Goal: Task Accomplishment & Management: Manage account settings

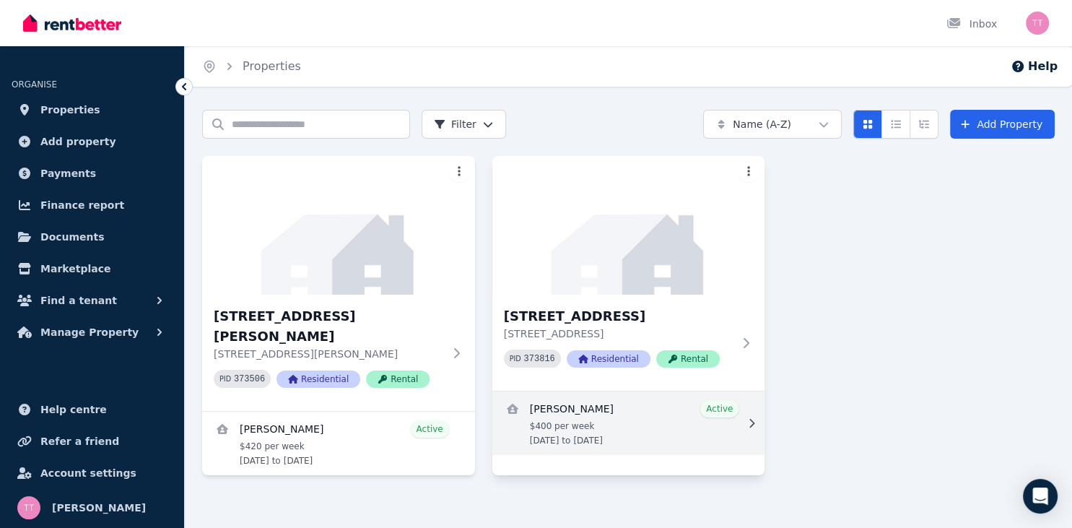
click at [717, 410] on link "View details for Desrae Cranston" at bounding box center [629, 423] width 273 height 64
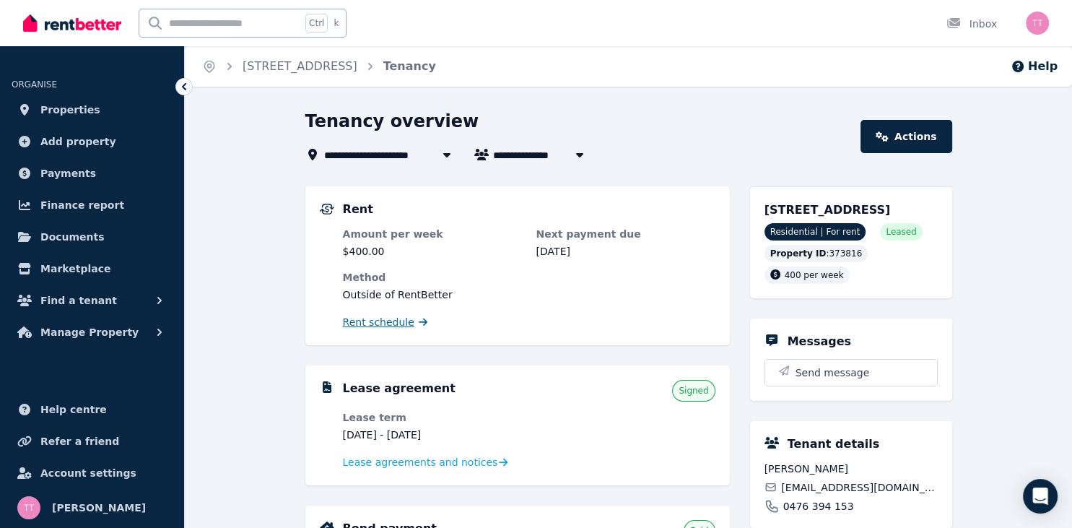
click at [406, 322] on link "Rent schedule" at bounding box center [385, 322] width 85 height 14
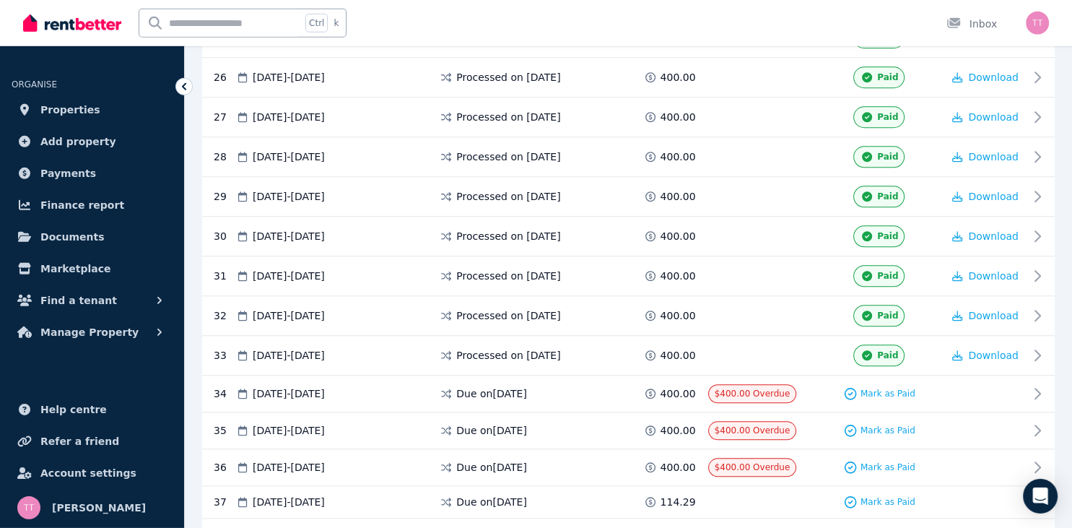
scroll to position [1349, 0]
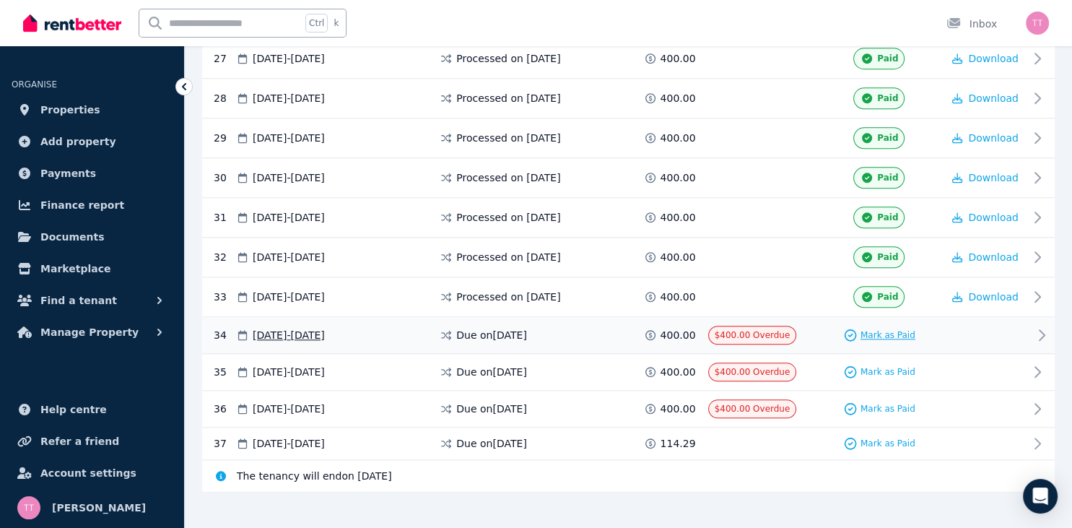
click at [896, 329] on span "Mark as Paid" at bounding box center [888, 335] width 55 height 12
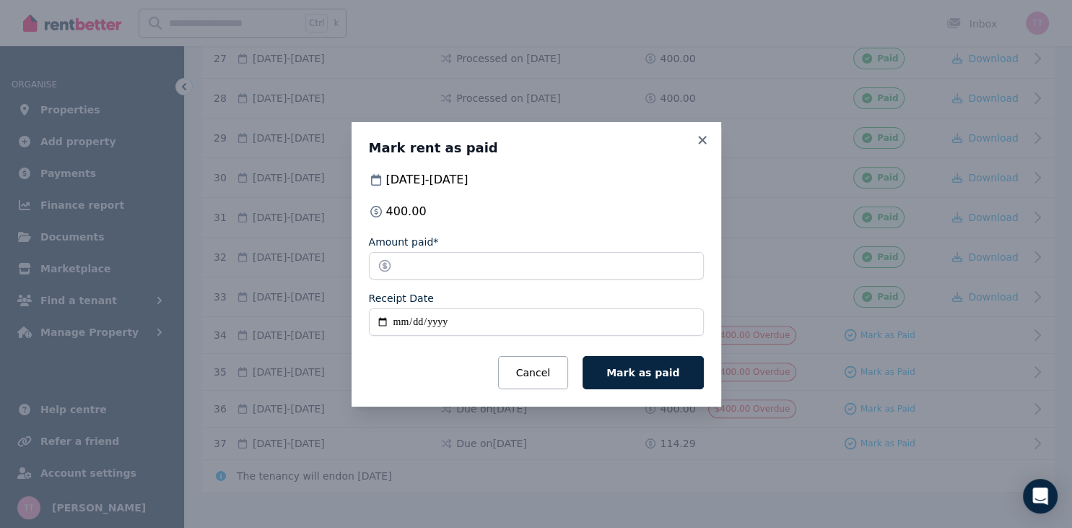
click at [390, 322] on input "Receipt Date" at bounding box center [536, 321] width 335 height 27
type input "**********"
click at [481, 366] on div "Cancel Mark as paid" at bounding box center [536, 372] width 335 height 33
click at [662, 367] on span "Mark as paid" at bounding box center [643, 373] width 73 height 12
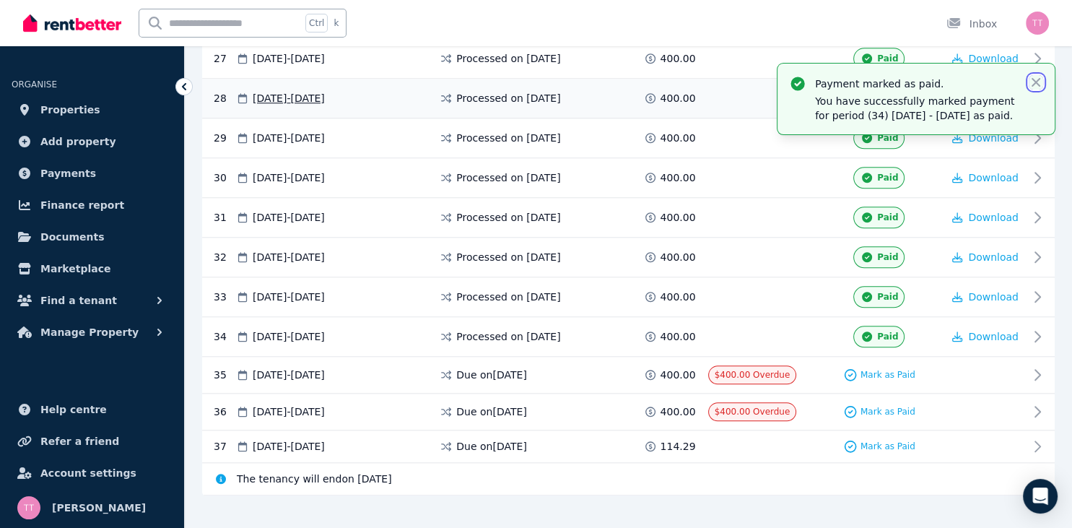
click at [1033, 82] on icon "button" at bounding box center [1036, 82] width 14 height 14
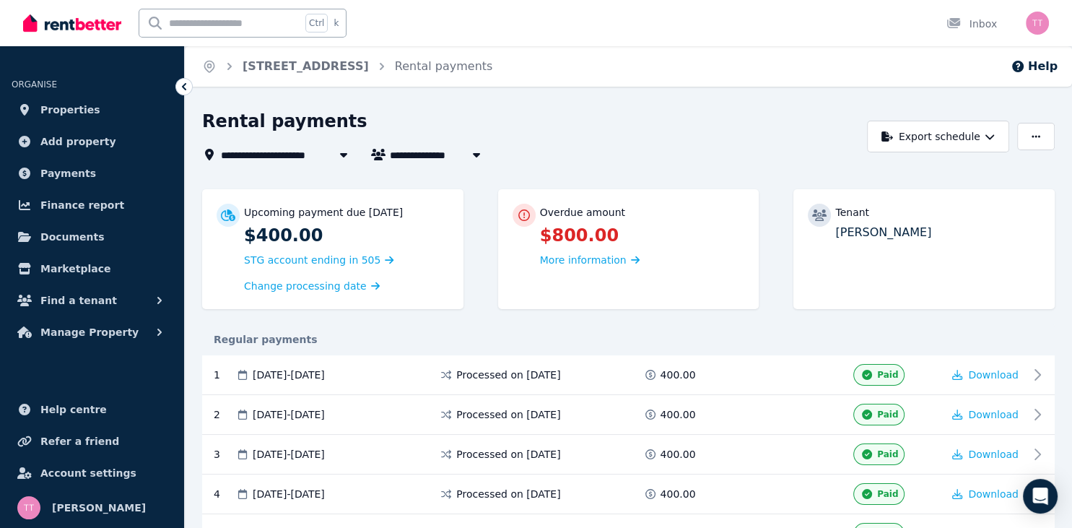
scroll to position [18, 0]
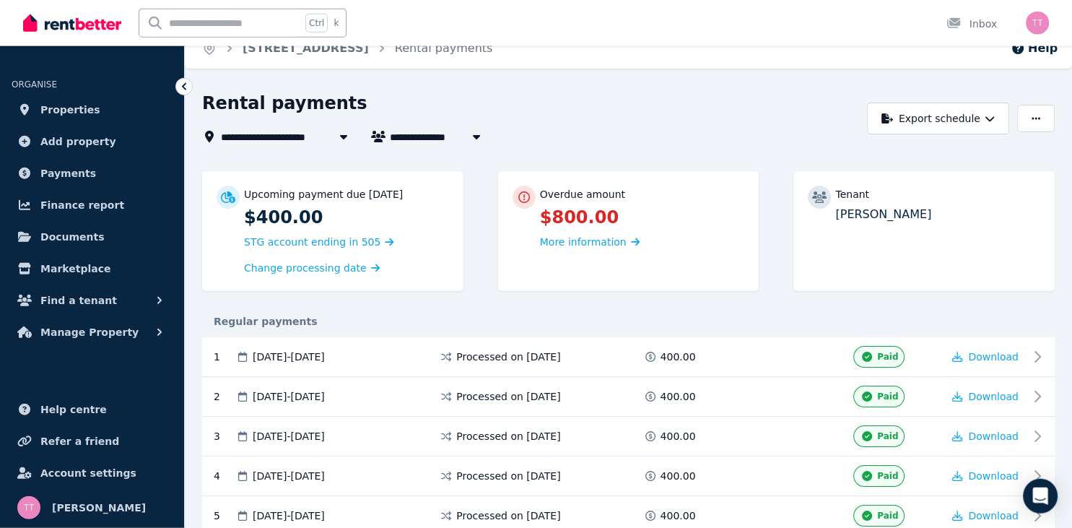
click at [187, 84] on icon at bounding box center [184, 86] width 14 height 14
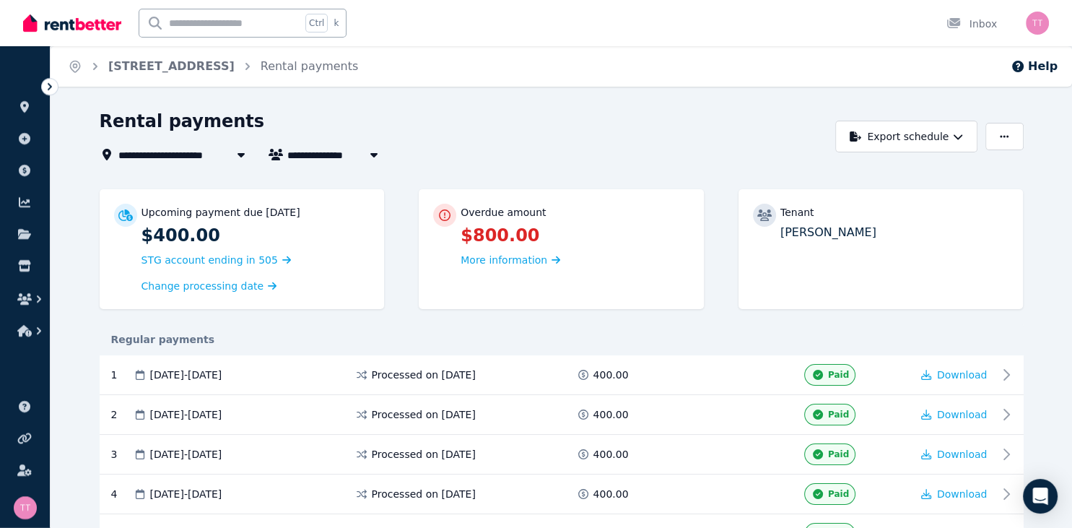
scroll to position [1352, 0]
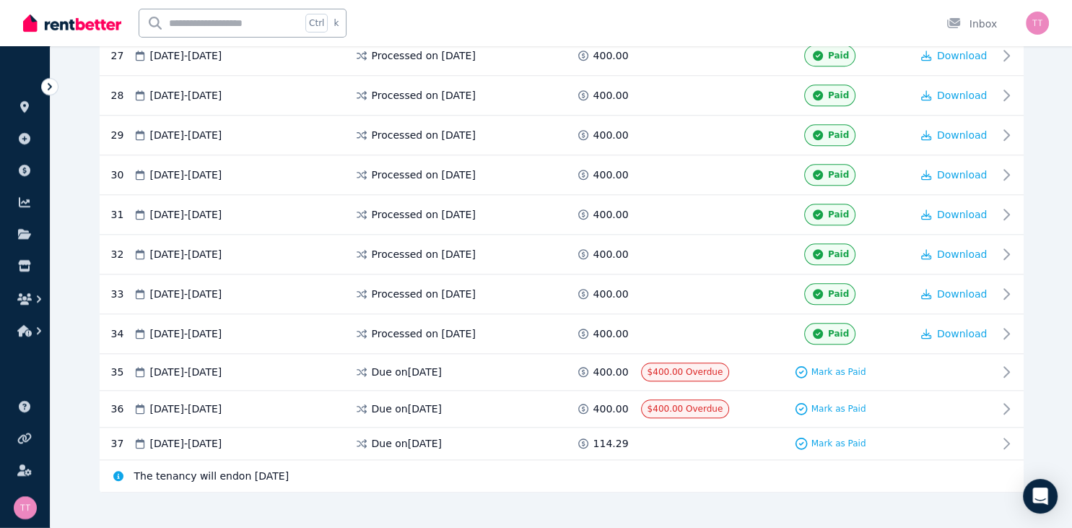
click at [50, 88] on icon at bounding box center [50, 86] width 14 height 14
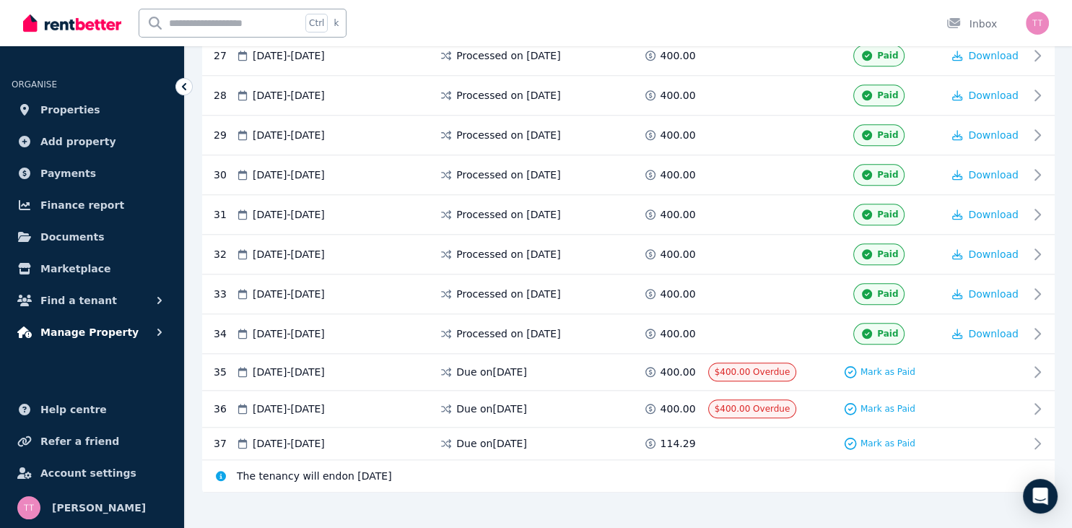
click at [76, 327] on span "Manage Property" at bounding box center [89, 332] width 98 height 17
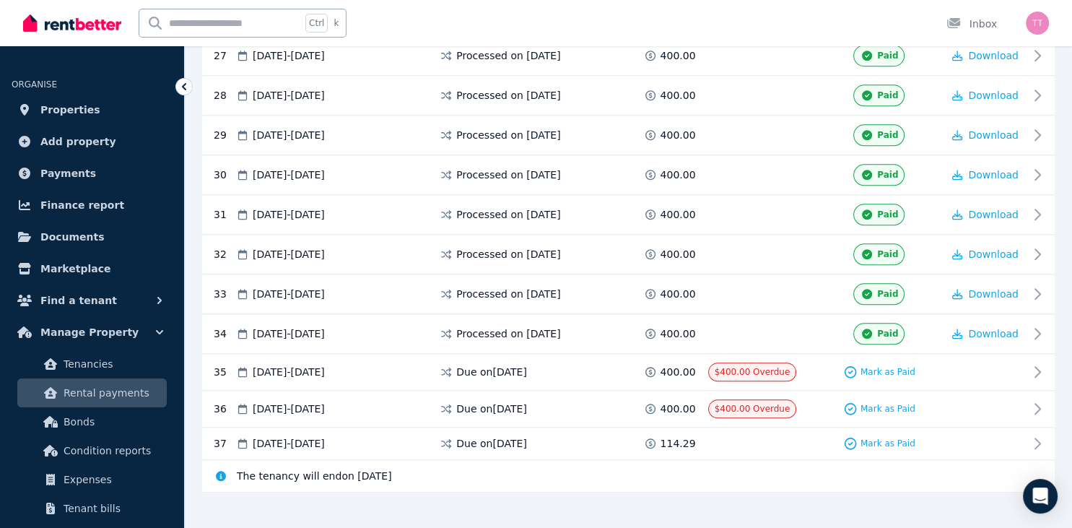
click at [99, 391] on span "Rental payments" at bounding box center [112, 392] width 97 height 17
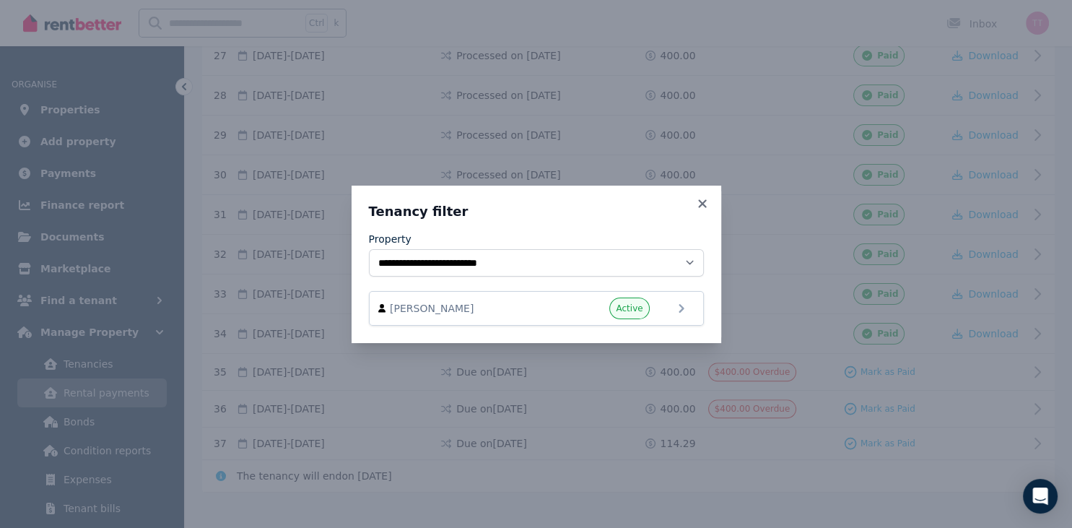
click at [146, 378] on div "**********" at bounding box center [536, 264] width 1072 height 528
click at [703, 202] on icon at bounding box center [702, 203] width 14 height 13
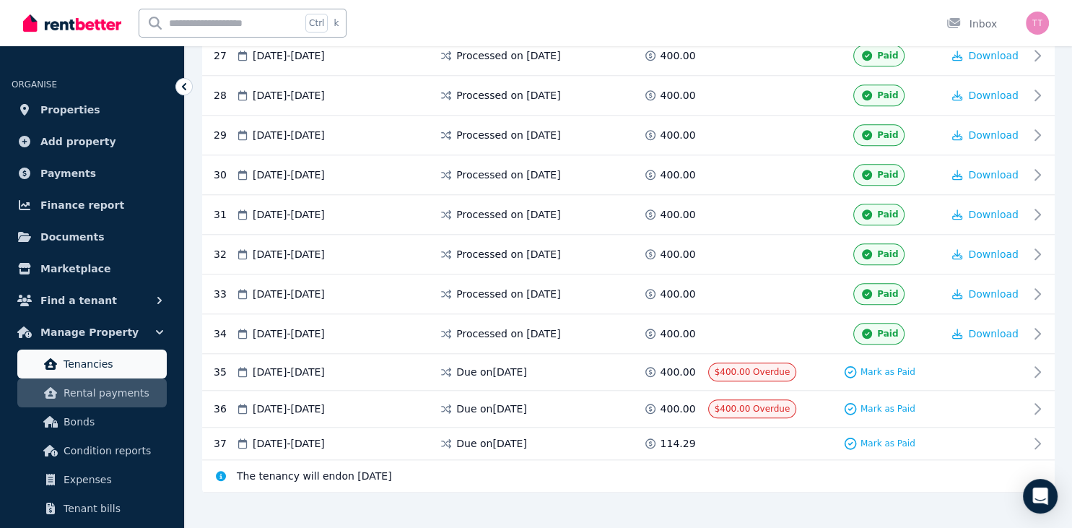
click at [106, 359] on span "Tenancies" at bounding box center [112, 363] width 97 height 17
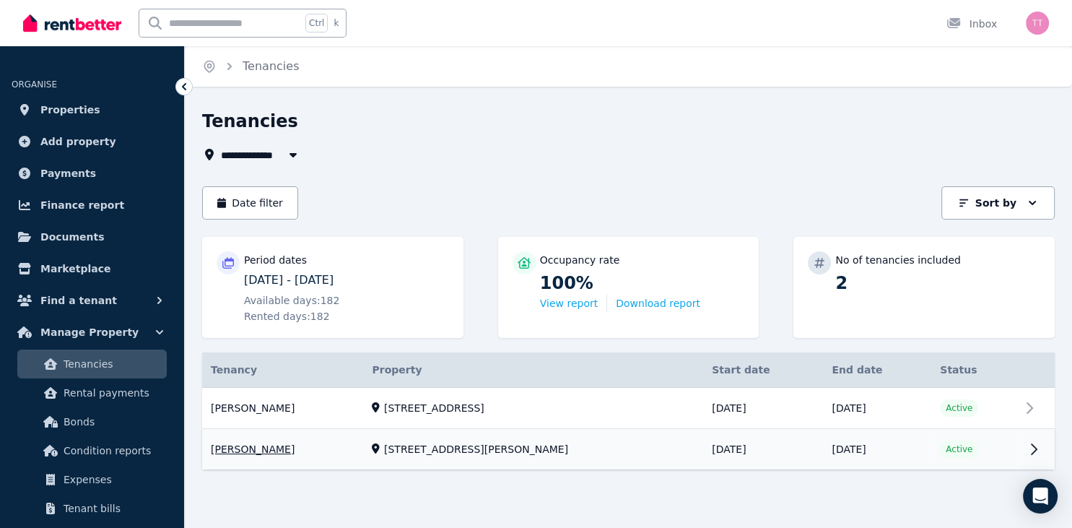
click at [261, 448] on link "View property details" at bounding box center [628, 450] width 853 height 40
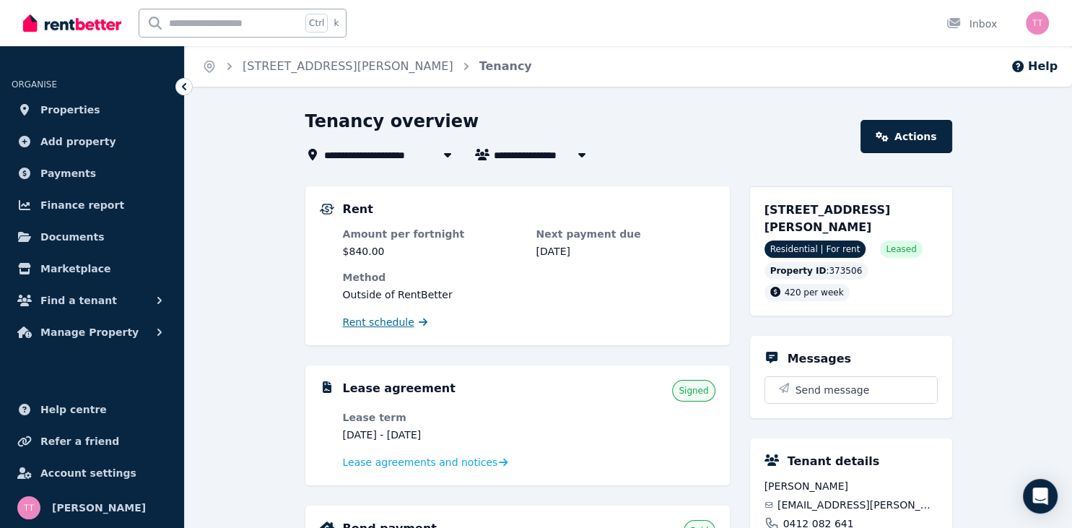
click at [387, 321] on span "Rent schedule" at bounding box center [378, 322] width 71 height 14
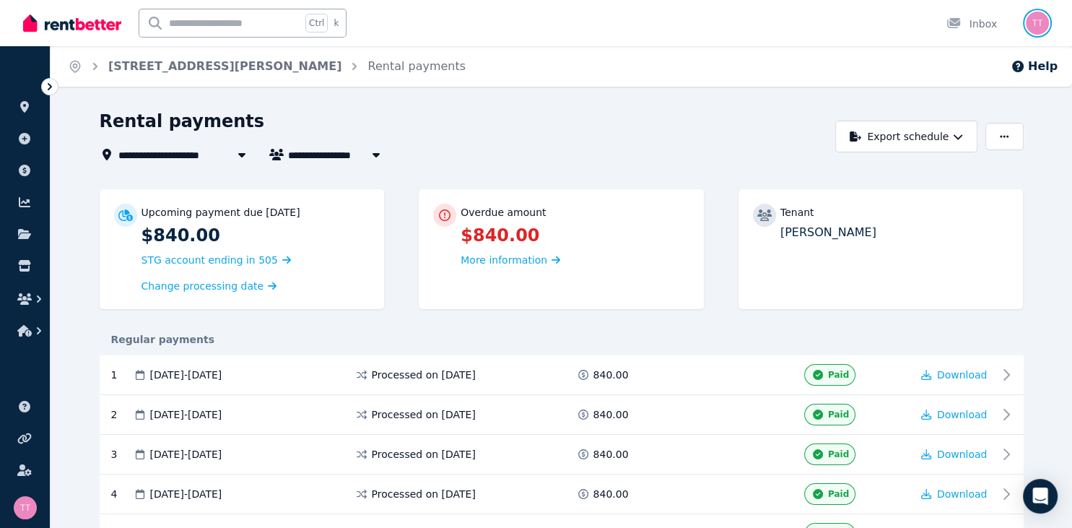
click at [1033, 21] on img "button" at bounding box center [1037, 23] width 23 height 23
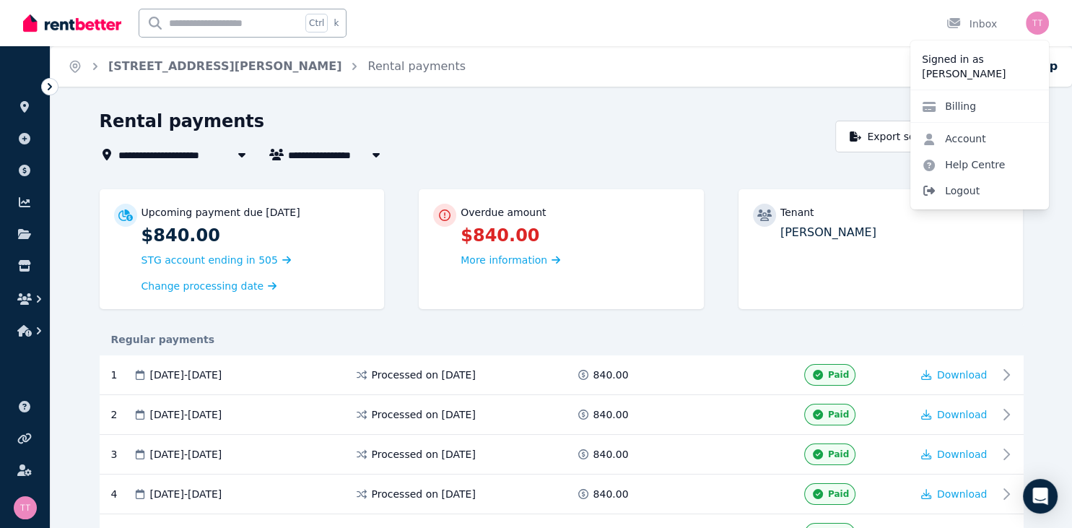
click at [962, 186] on span "Logout" at bounding box center [980, 191] width 139 height 26
